Goal: Complete application form

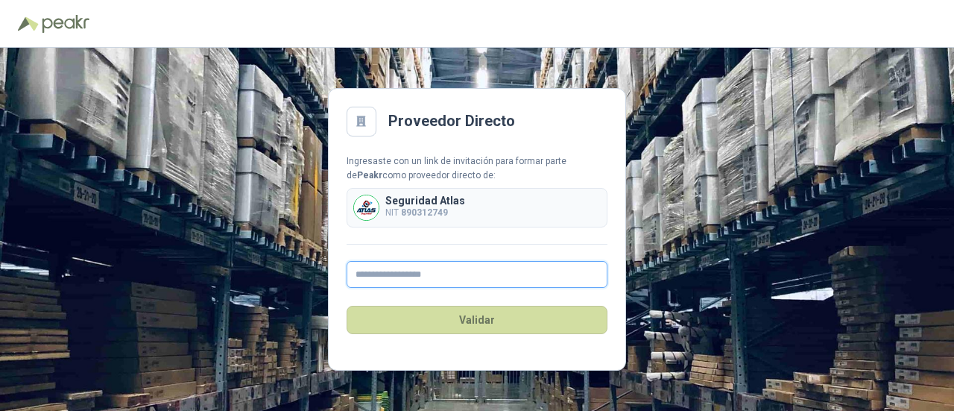
click at [427, 278] on input "text" at bounding box center [476, 274] width 261 height 27
type input "**********"
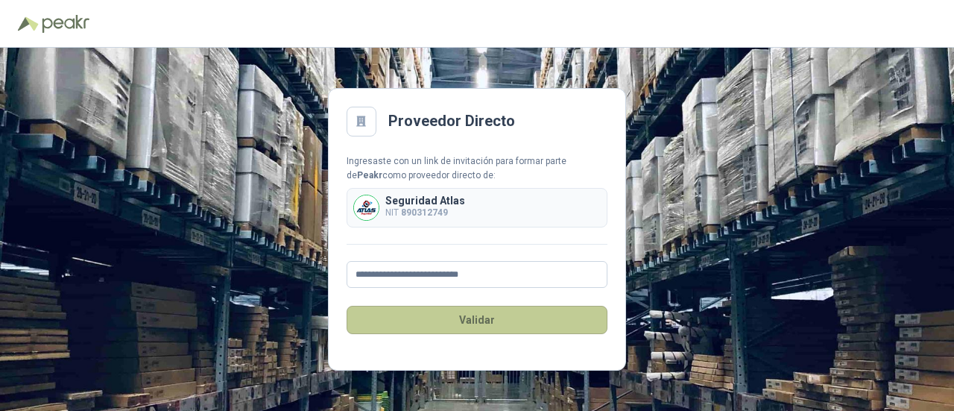
click at [478, 322] on button "Validar" at bounding box center [476, 319] width 261 height 28
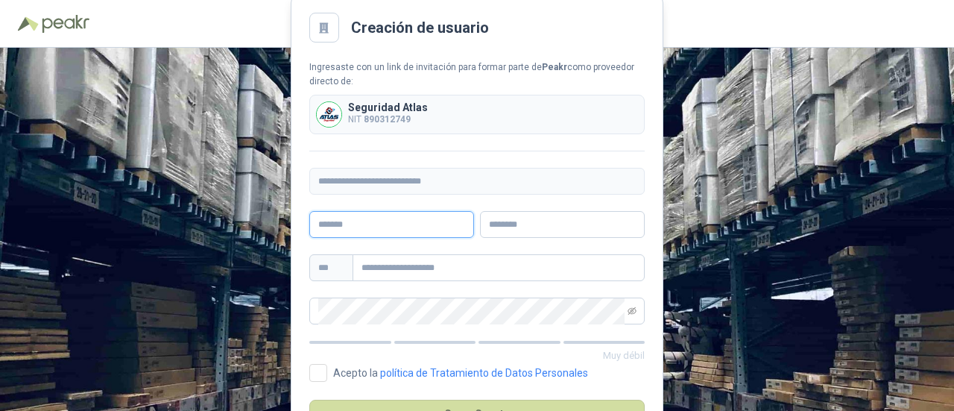
click at [381, 230] on input "text" at bounding box center [391, 224] width 165 height 27
type input "**********"
click at [384, 270] on input "text" at bounding box center [498, 267] width 292 height 27
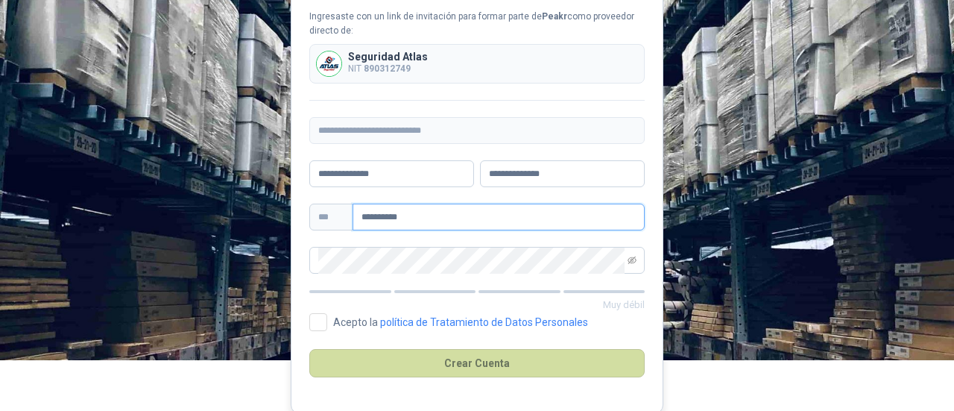
scroll to position [52, 0]
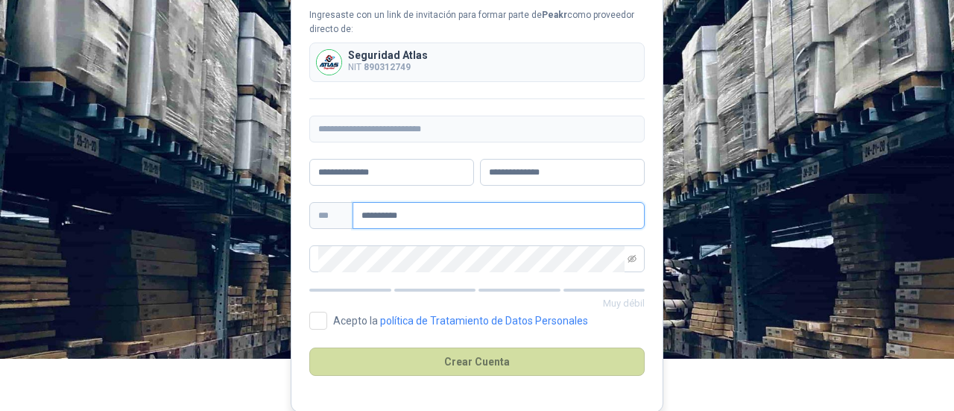
type input "**********"
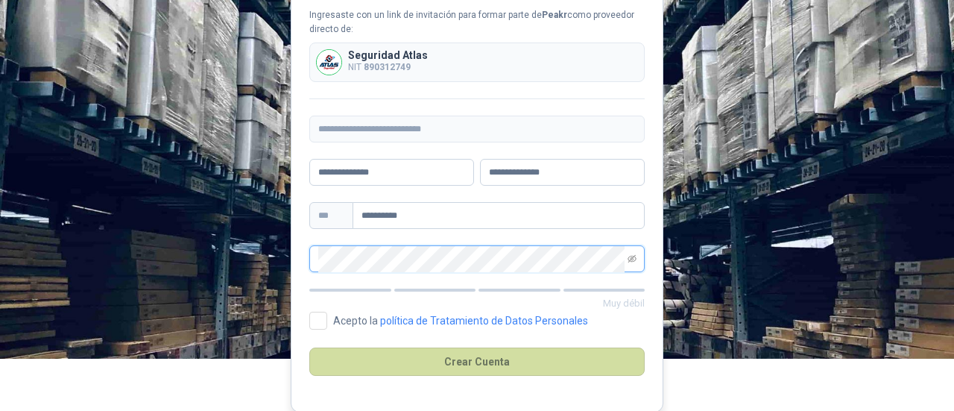
click at [247, 270] on div "**********" at bounding box center [477, 177] width 954 height 363
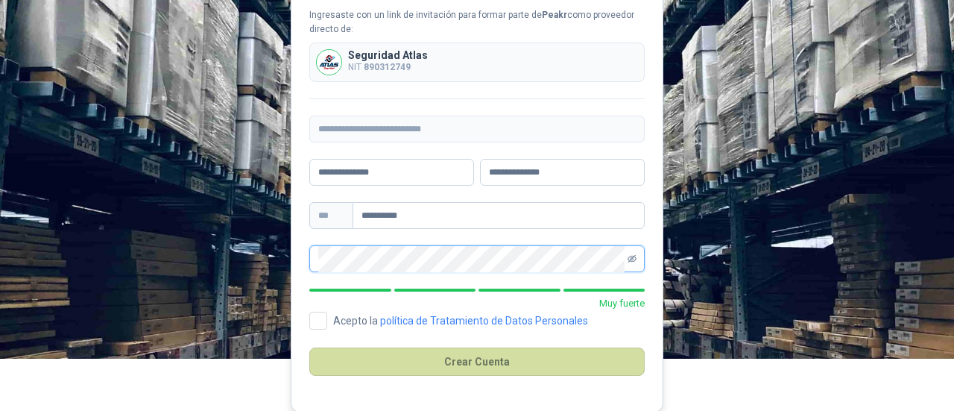
click at [632, 256] on icon "eye-invisible" at bounding box center [631, 258] width 9 height 7
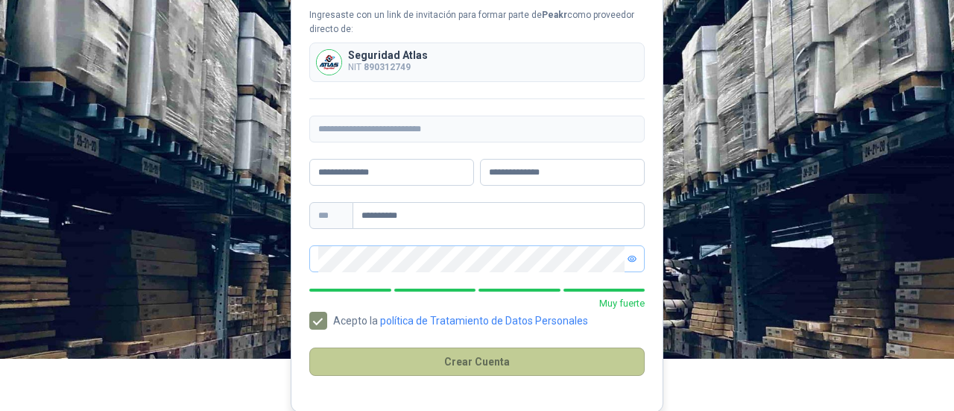
click at [460, 364] on button "Crear Cuenta" at bounding box center [476, 361] width 335 height 28
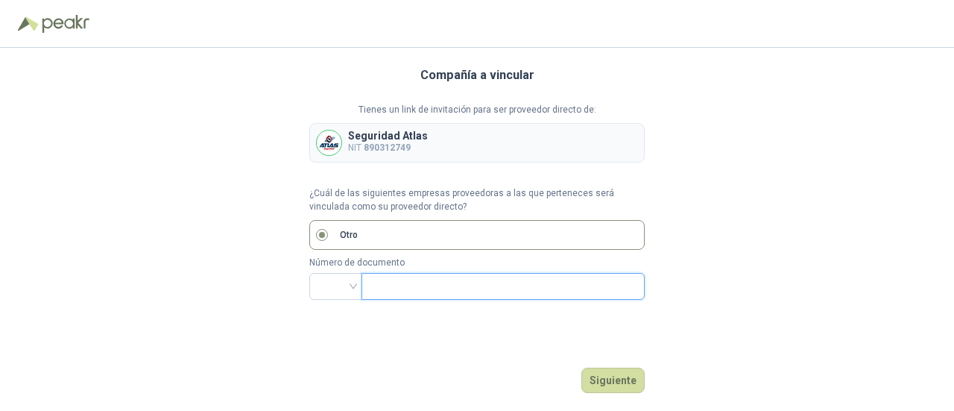
click at [382, 288] on input "text" at bounding box center [501, 285] width 262 height 25
click at [355, 288] on div at bounding box center [335, 286] width 53 height 27
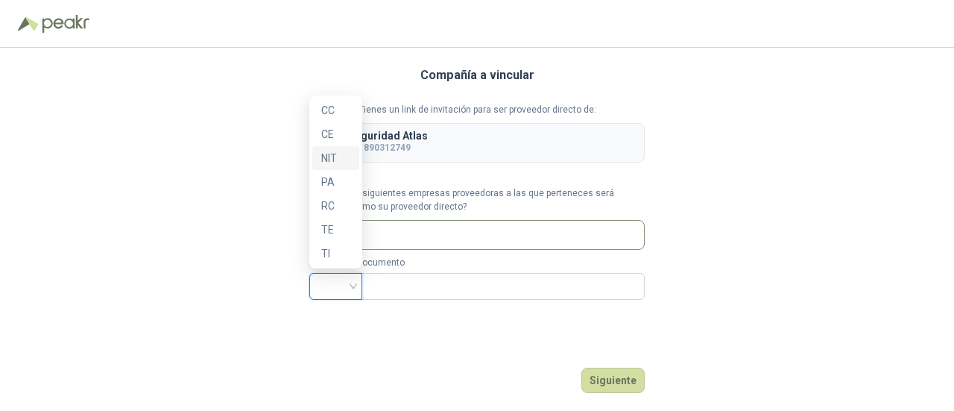
click at [334, 162] on div "NIT" at bounding box center [335, 158] width 29 height 16
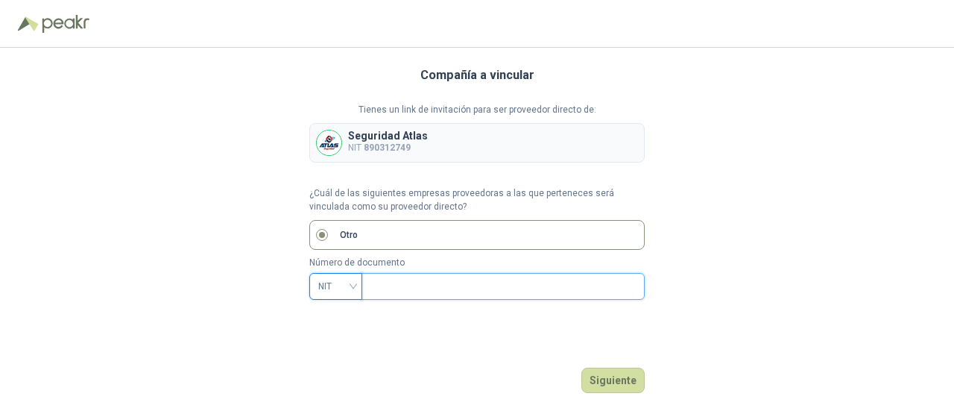
click at [443, 282] on input "text" at bounding box center [501, 285] width 262 height 25
type input "*********"
click at [614, 378] on button "Siguiente" at bounding box center [612, 379] width 63 height 25
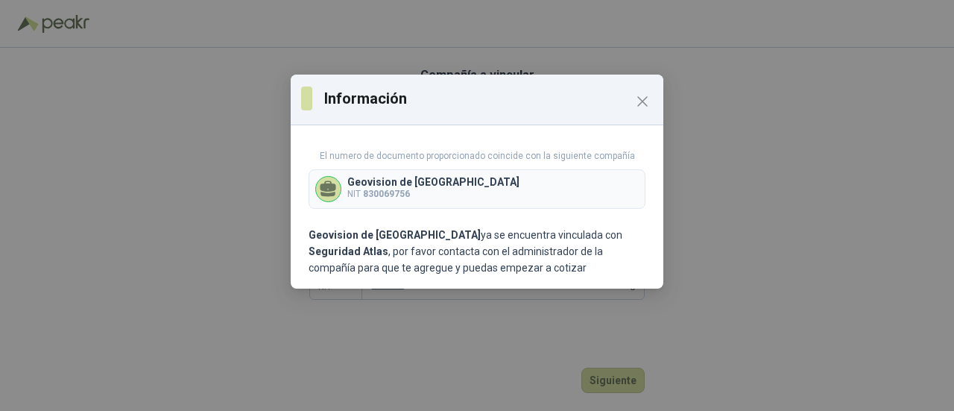
scroll to position [16, 0]
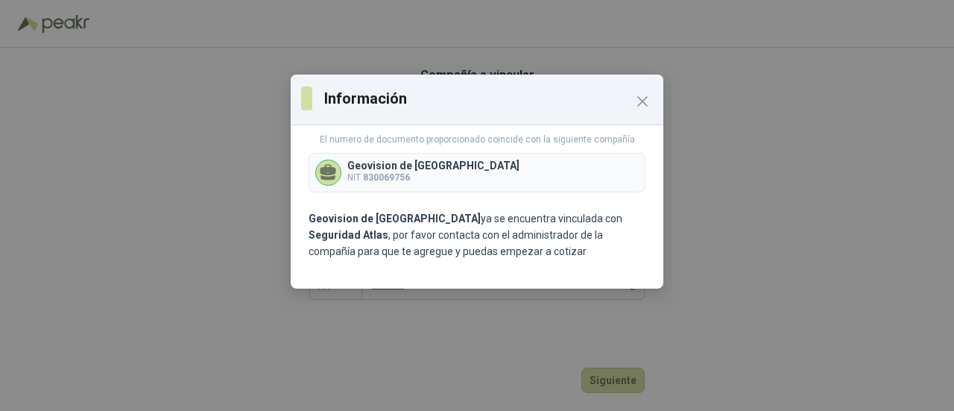
click at [386, 168] on p "Geovision de [GEOGRAPHIC_DATA]" at bounding box center [433, 165] width 172 height 10
click at [644, 104] on icon "Close" at bounding box center [642, 101] width 9 height 9
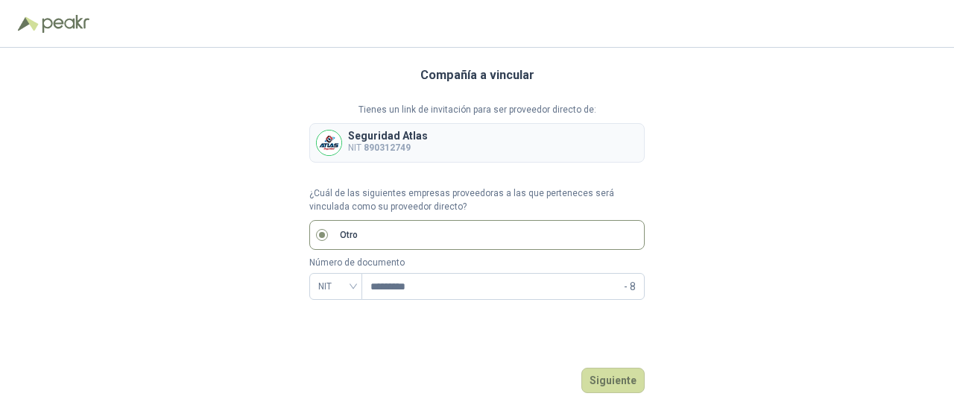
click at [378, 229] on label "Otro" at bounding box center [476, 235] width 335 height 30
drag, startPoint x: 258, startPoint y: 181, endPoint x: 155, endPoint y: 178, distance: 102.9
click at [155, 178] on div "Compañía a vincular Tienes un link de invitación para ser proveedor directo de:…" at bounding box center [477, 229] width 954 height 363
click at [614, 375] on button "Siguiente" at bounding box center [612, 379] width 63 height 25
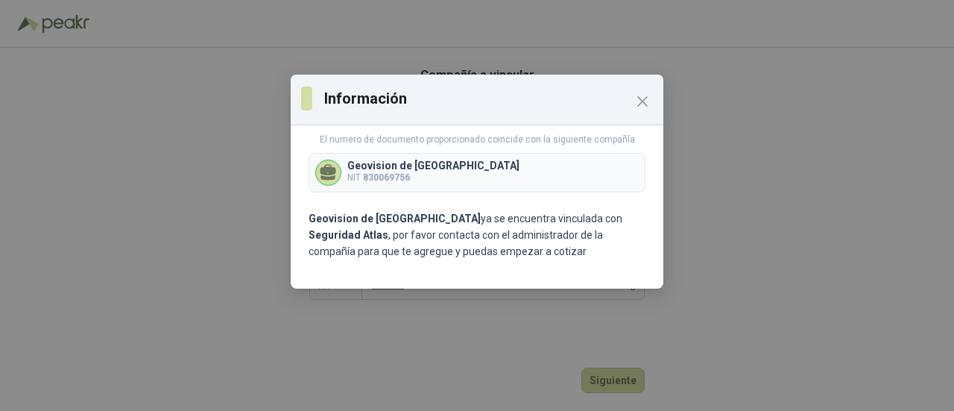
click at [430, 180] on p "NIT 830069756" at bounding box center [433, 178] width 172 height 14
click at [352, 165] on p "Geovision de [GEOGRAPHIC_DATA]" at bounding box center [433, 165] width 172 height 10
click at [480, 270] on div "El numero de documento proporcionado coincide con la siguiente compañía Geovisi…" at bounding box center [477, 209] width 373 height 157
drag, startPoint x: 495, startPoint y: 235, endPoint x: 538, endPoint y: 209, distance: 50.5
click at [496, 235] on p "Geovision de Colombia ya se encuentra vinculada con Seguridad Atlas , por favor…" at bounding box center [476, 234] width 337 height 49
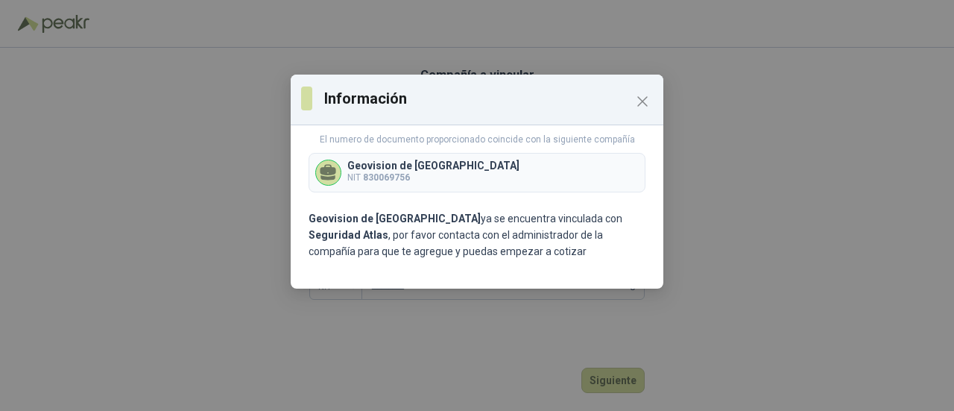
click at [571, 191] on div "Geovision de [GEOGRAPHIC_DATA] NIT 830069756" at bounding box center [476, 172] width 337 height 39
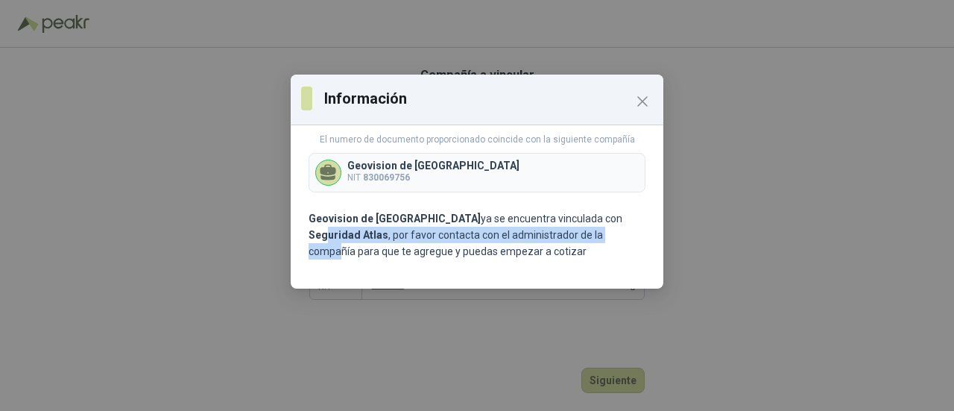
click at [577, 229] on p "Geovision de Colombia ya se encuentra vinculada con Seguridad Atlas , por favor…" at bounding box center [476, 234] width 337 height 49
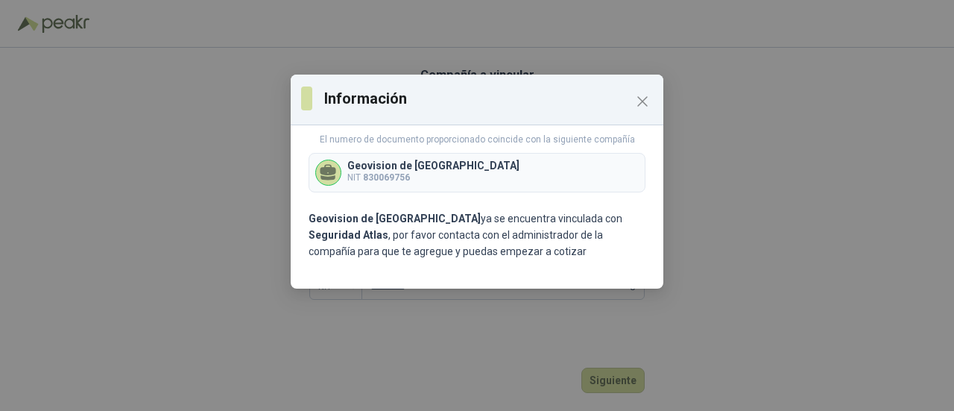
click at [549, 266] on div "El numero de documento proporcionado coincide con la siguiente compañía Geovisi…" at bounding box center [477, 209] width 373 height 157
click at [641, 95] on icon "Close" at bounding box center [642, 101] width 18 height 18
